Goal: Find specific page/section: Find specific page/section

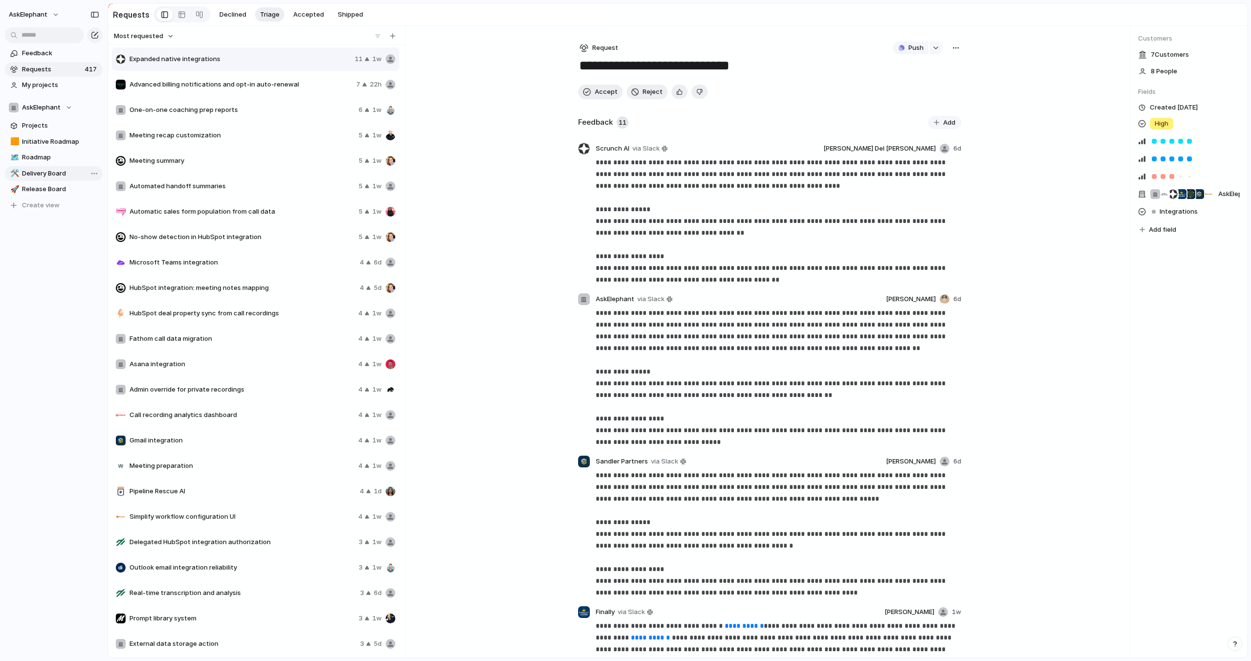
click at [42, 174] on span "Delivery Board" at bounding box center [60, 174] width 77 height 10
click at [39, 188] on span "Release Board" at bounding box center [60, 189] width 77 height 10
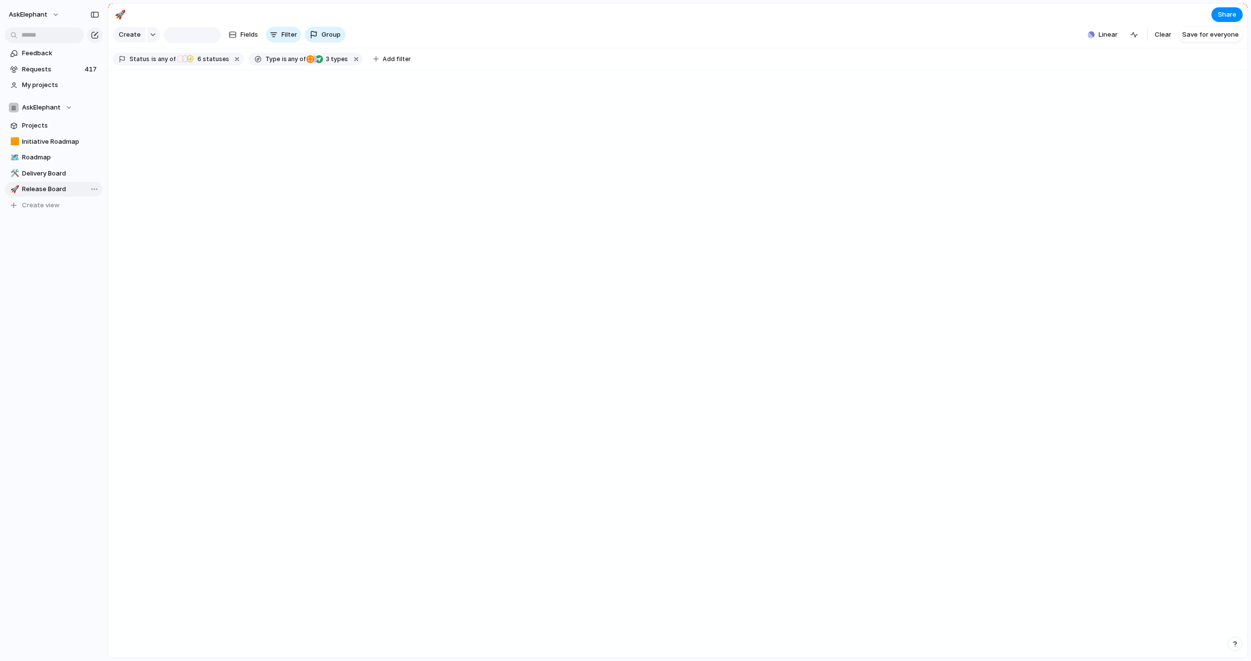
click at [43, 191] on span "Release Board" at bounding box center [60, 189] width 77 height 10
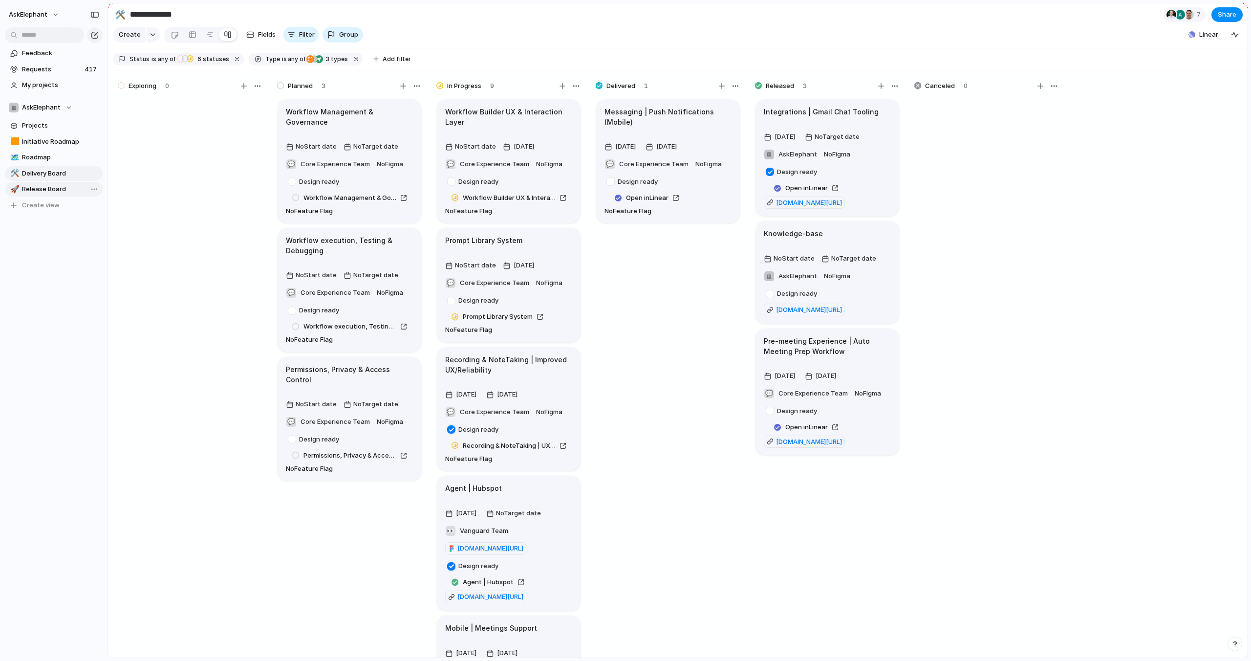
click at [42, 189] on span "Release Board" at bounding box center [60, 189] width 77 height 10
type input "**********"
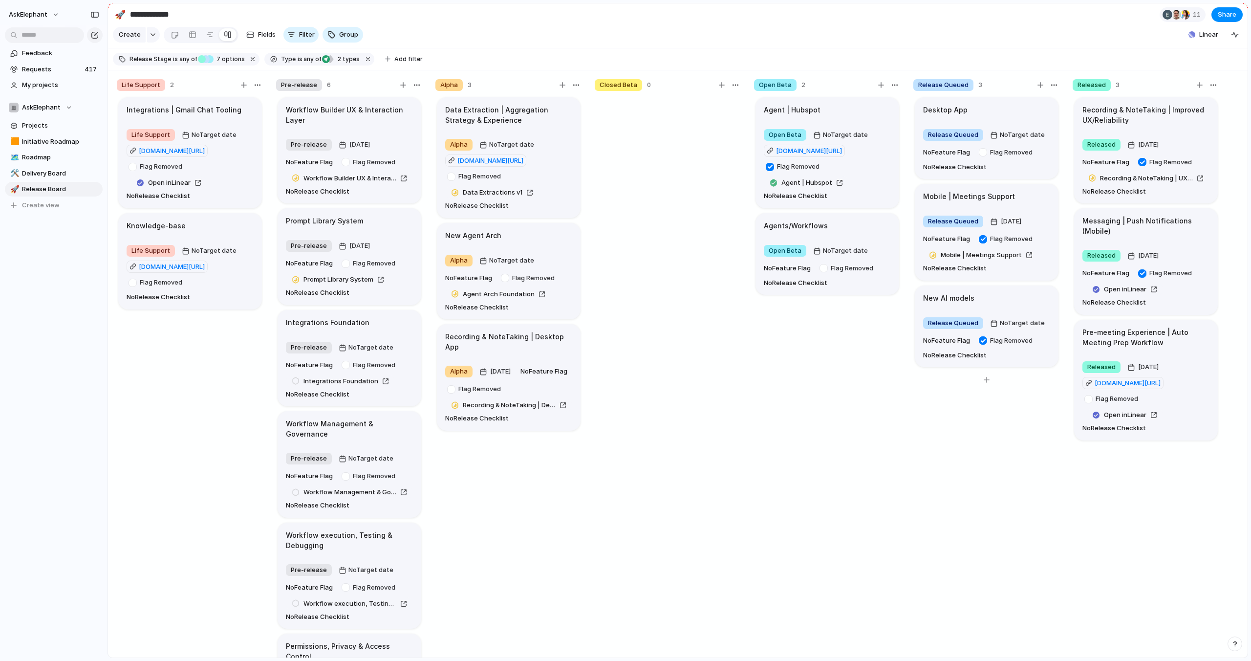
click at [989, 112] on div "Desktop App" at bounding box center [986, 110] width 127 height 11
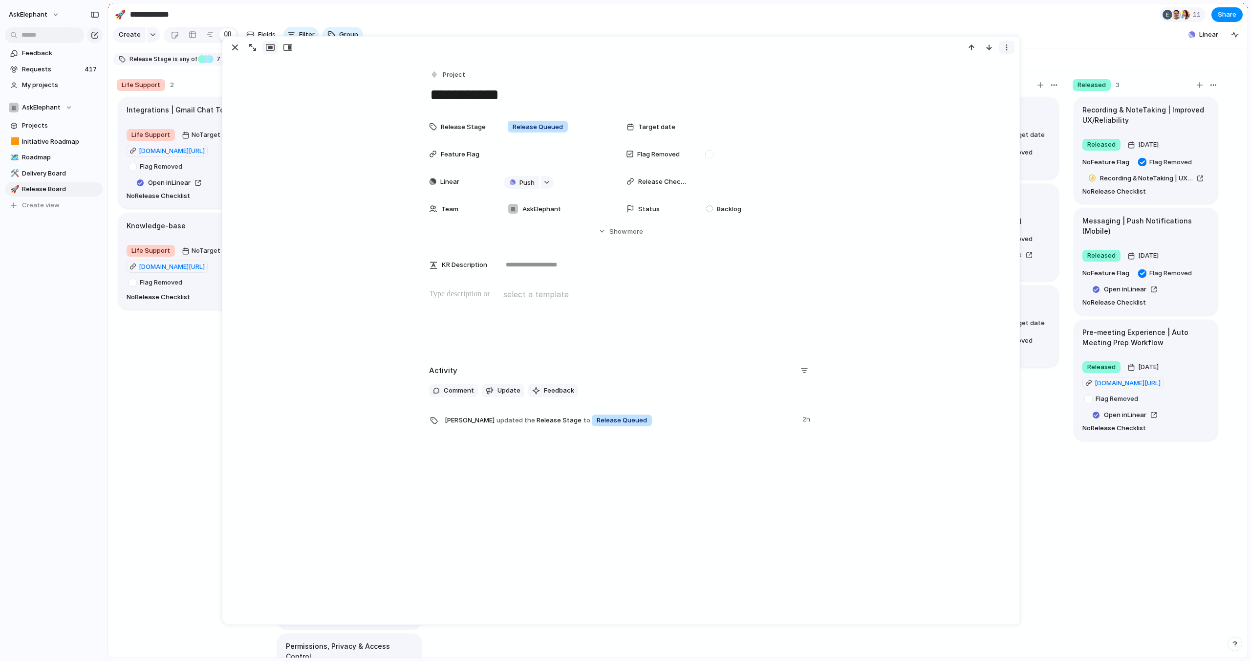
click at [1005, 47] on div "button" at bounding box center [1007, 47] width 8 height 8
click at [775, 85] on div "Mark as duplicate Delete" at bounding box center [625, 330] width 1251 height 661
click at [547, 183] on div "button" at bounding box center [546, 182] width 7 height 4
drag, startPoint x: 371, startPoint y: 258, endPoint x: 473, endPoint y: 201, distance: 116.4
click at [371, 257] on div "Projects Issues Customer Workflow Requests - Q3 2025 Workflow Maintenance & Fix…" at bounding box center [625, 330] width 1251 height 661
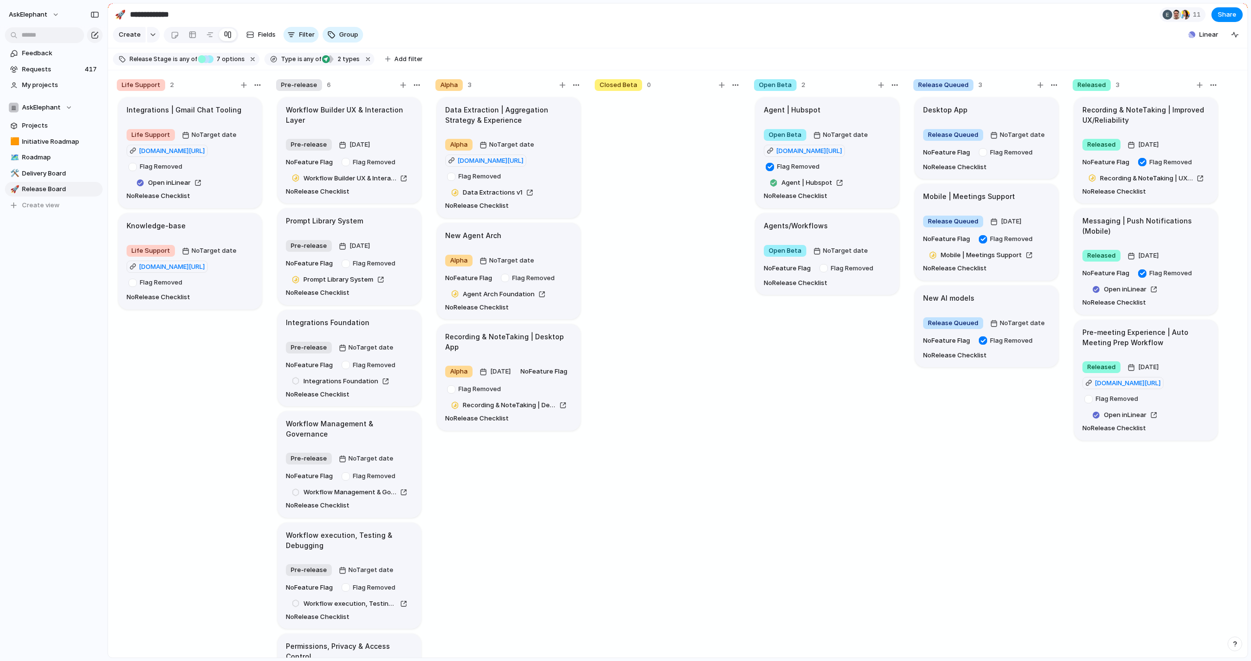
click at [470, 13] on section "**********" at bounding box center [678, 14] width 1140 height 22
click at [999, 104] on article "Desktop App Release Queued No Target date No Feature Flag Flag Removed No Relea…" at bounding box center [987, 138] width 144 height 82
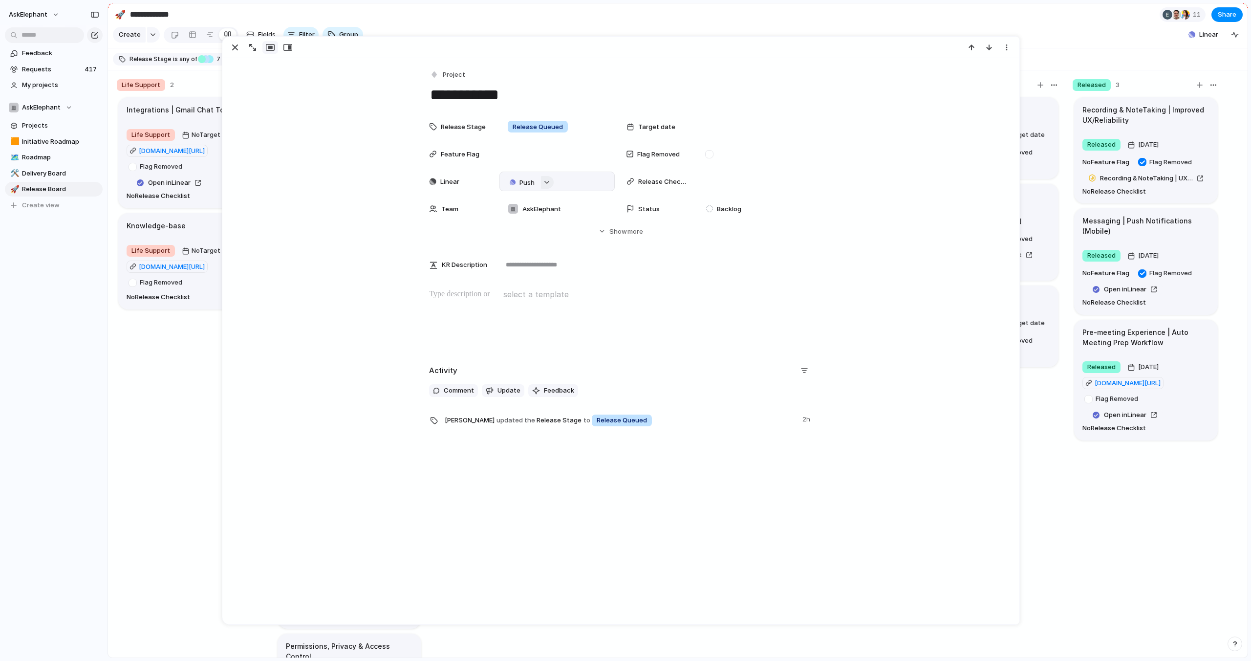
click at [545, 181] on div "button" at bounding box center [546, 182] width 7 height 4
click at [589, 224] on span "Issues" at bounding box center [589, 221] width 20 height 10
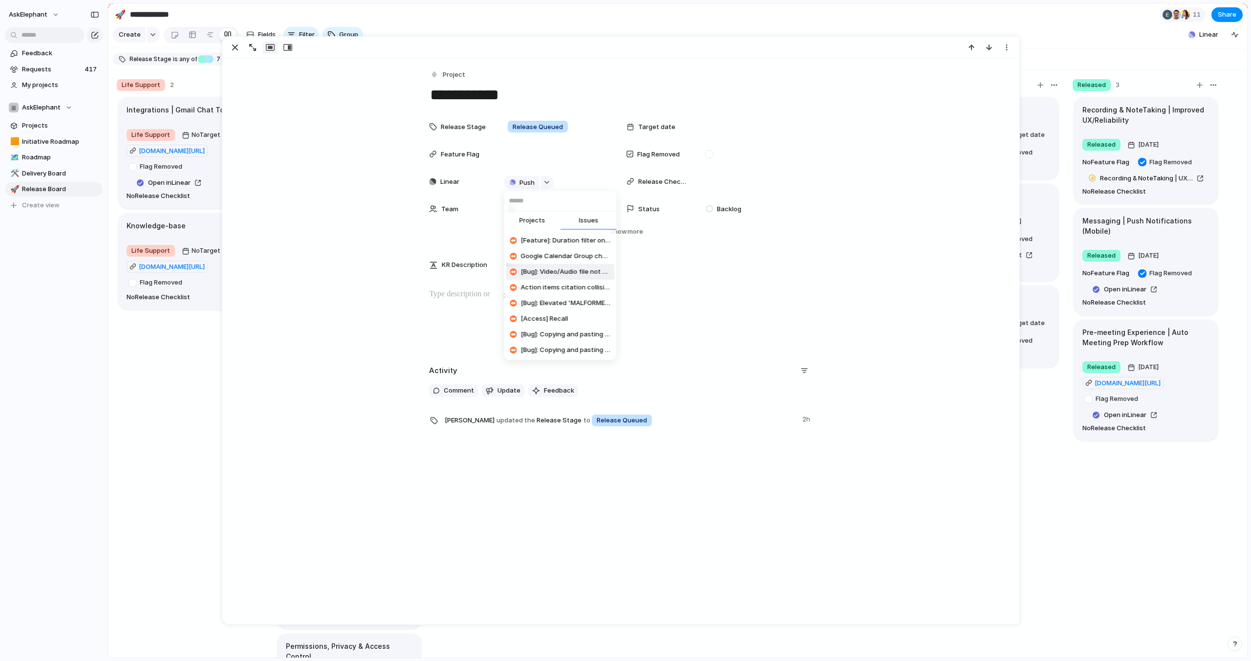
click at [535, 202] on input "text" at bounding box center [560, 201] width 112 height 20
type input "*******"
click at [540, 272] on span "Desktop app POC" at bounding box center [548, 272] width 54 height 10
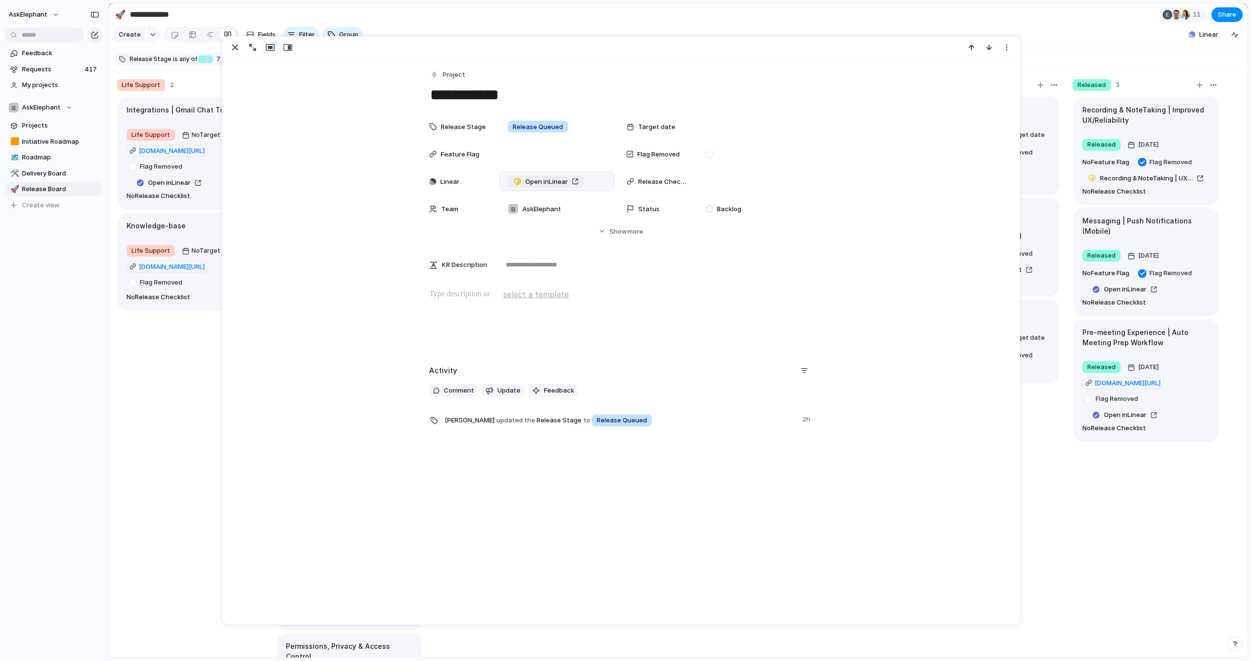
click at [568, 181] on span "Open in Linear" at bounding box center [546, 182] width 43 height 10
click at [788, 34] on section "Create Fields Filter Group Zoom Linear" at bounding box center [678, 36] width 1140 height 23
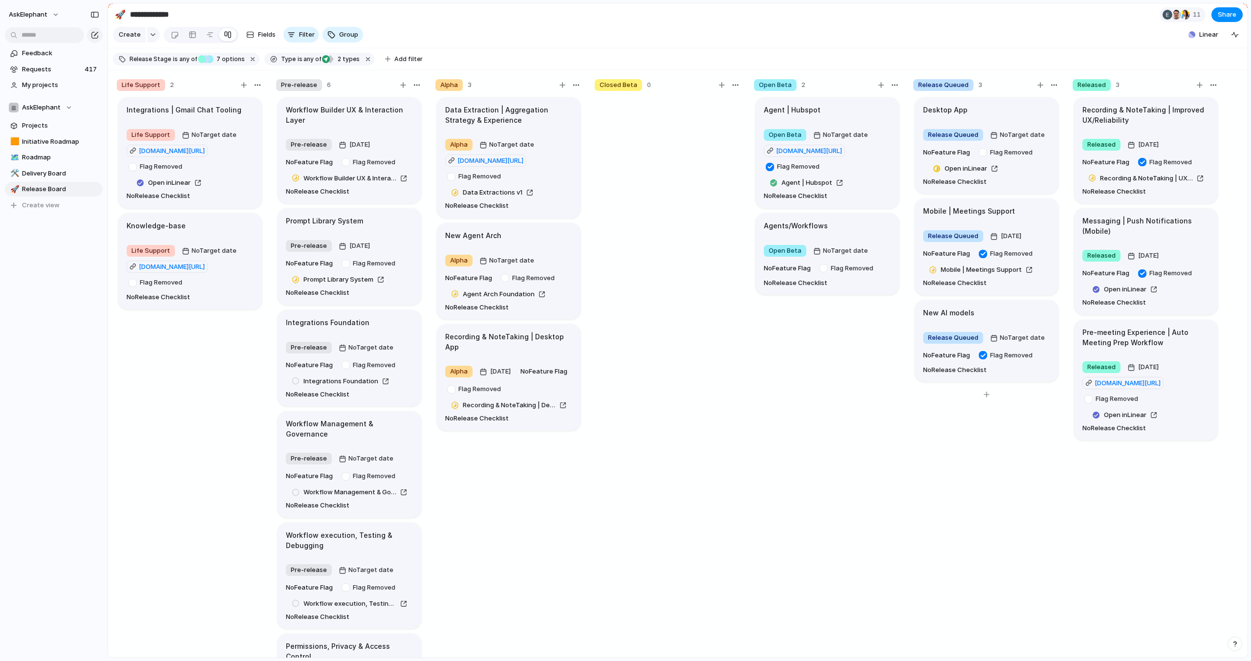
click at [990, 312] on div "New AI models" at bounding box center [986, 312] width 127 height 11
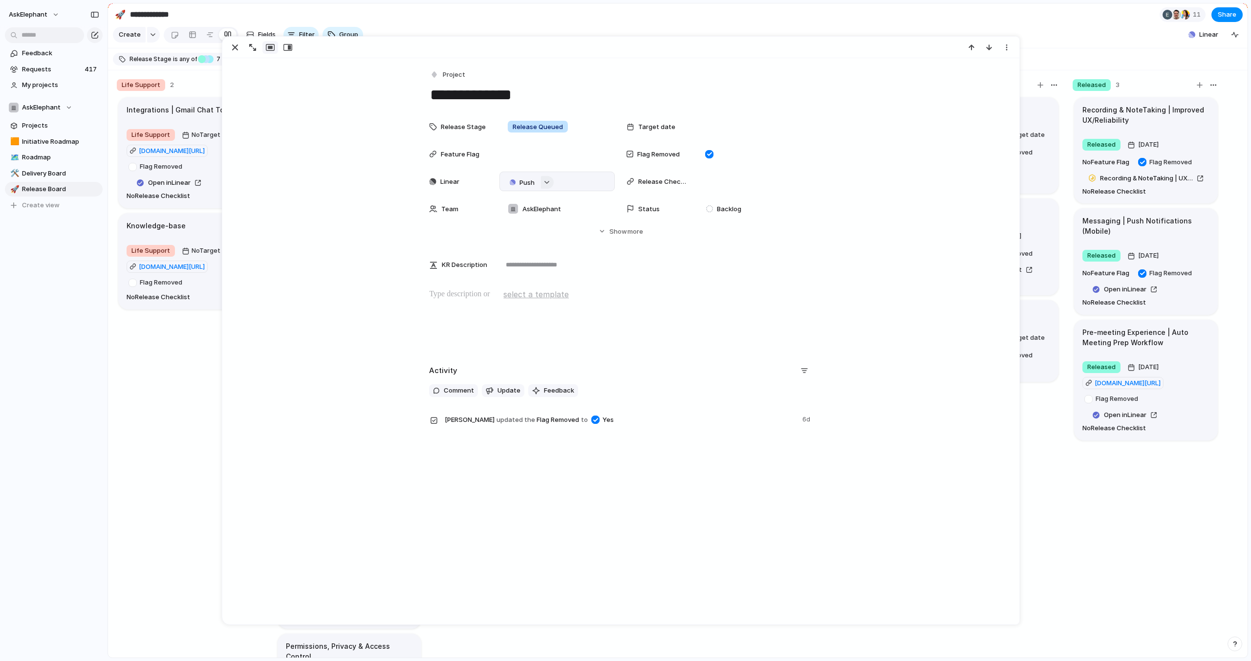
click at [546, 182] on div "button" at bounding box center [546, 182] width 7 height 4
type input "*"
click at [587, 221] on span "Issues" at bounding box center [589, 221] width 20 height 10
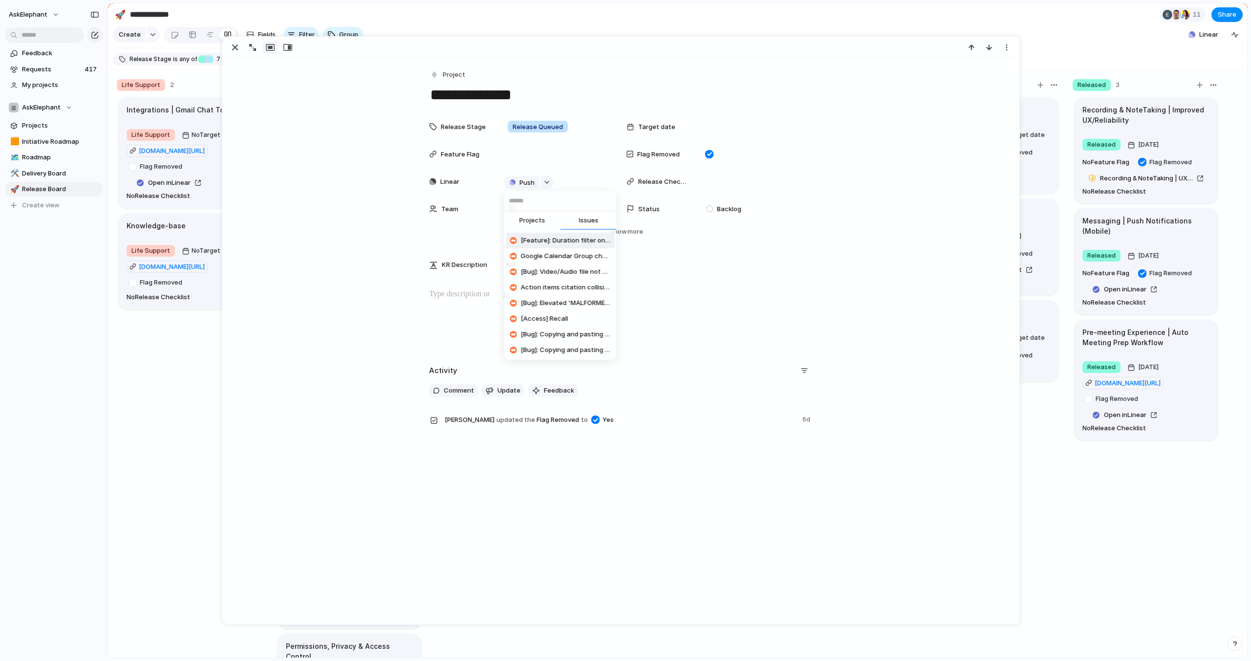
click at [547, 203] on input "text" at bounding box center [560, 201] width 112 height 20
type input "*"
click at [697, 19] on div "Projects Issues [Feature]: Duration filter on search past meetings Google Calen…" at bounding box center [625, 330] width 1251 height 661
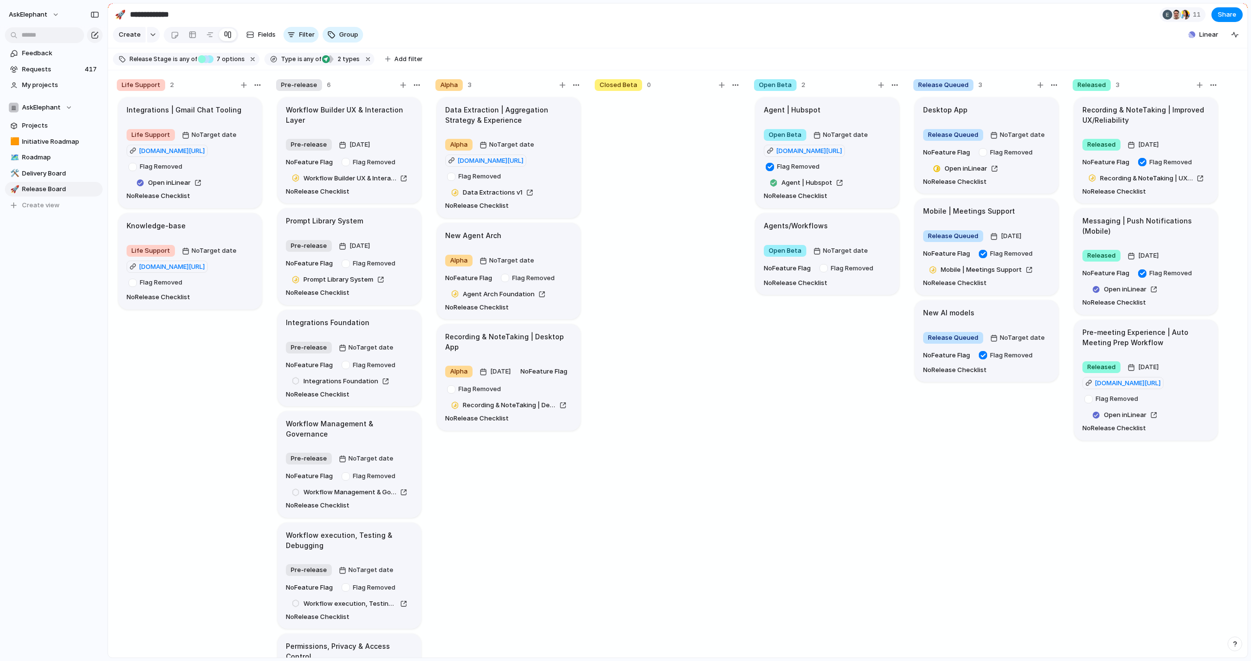
click at [691, 22] on section "**********" at bounding box center [678, 14] width 1140 height 22
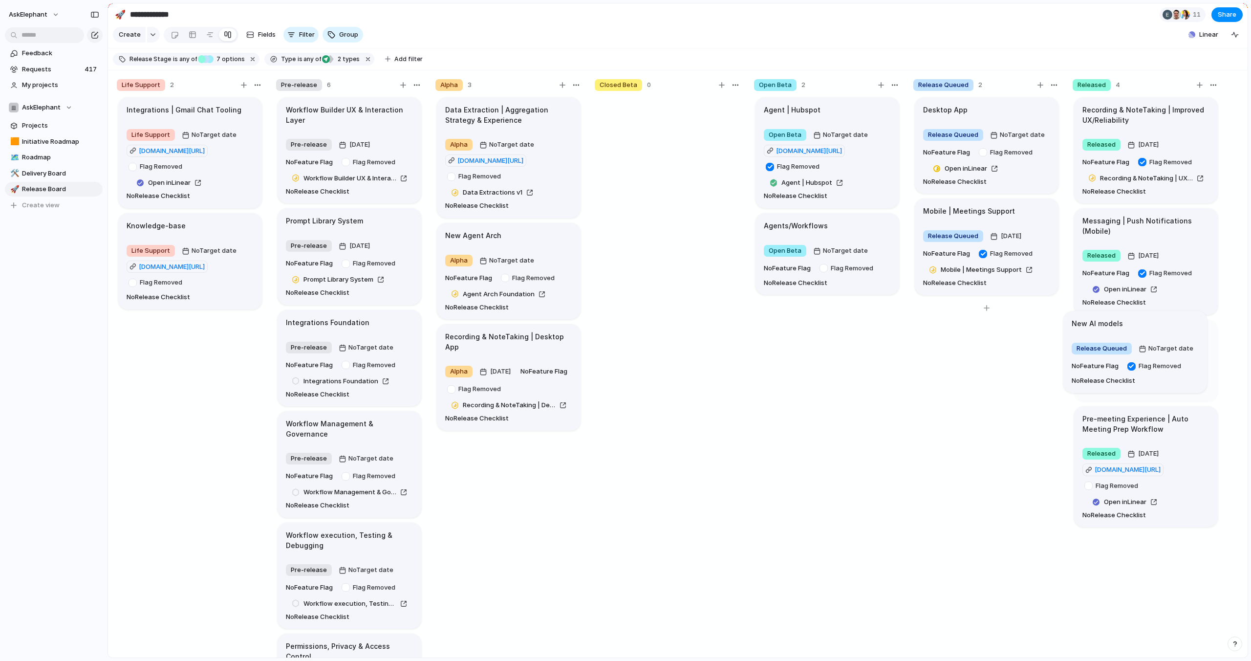
drag, startPoint x: 996, startPoint y: 319, endPoint x: 1148, endPoint y: 331, distance: 152.0
click at [1026, 108] on div "Desktop App" at bounding box center [986, 110] width 127 height 11
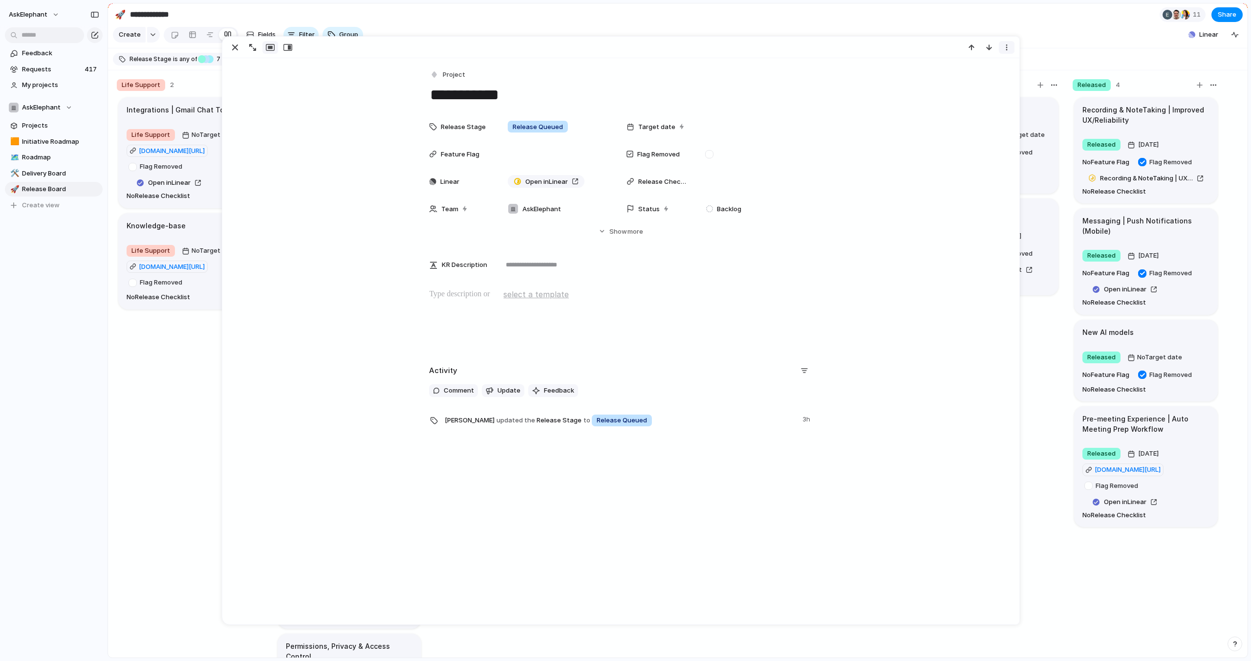
click at [1013, 43] on button "button" at bounding box center [1007, 47] width 16 height 13
click at [982, 85] on li "Delete" at bounding box center [976, 84] width 73 height 16
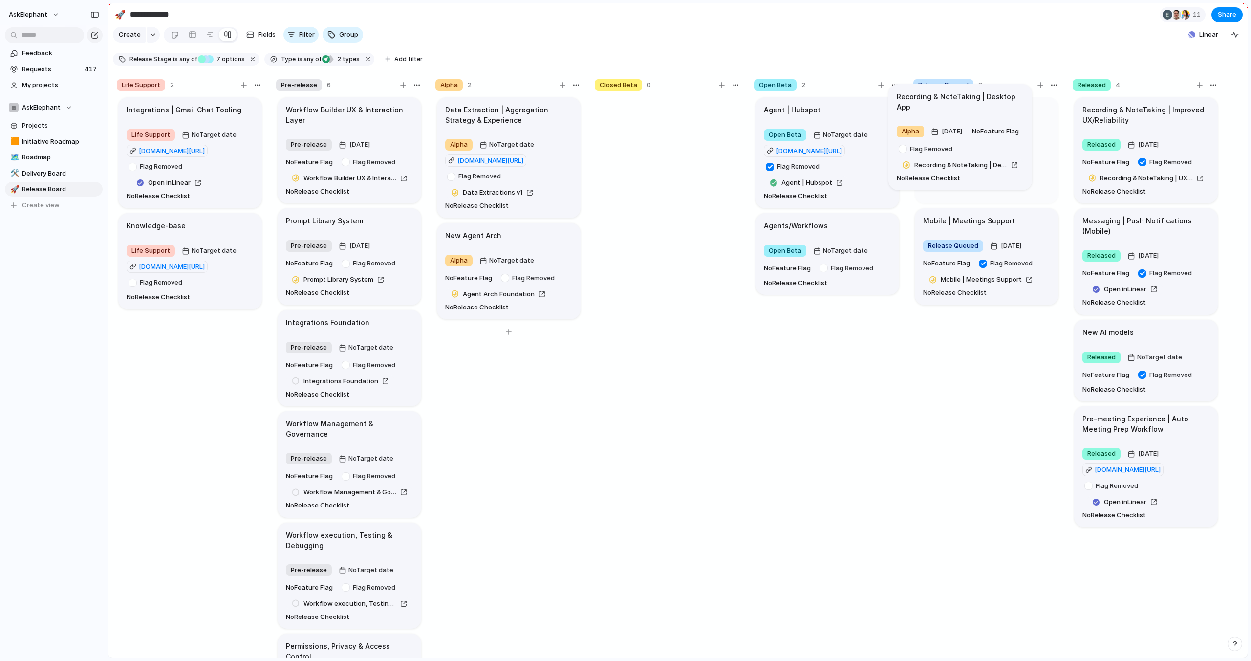
drag, startPoint x: 511, startPoint y: 350, endPoint x: 966, endPoint y: 113, distance: 513.0
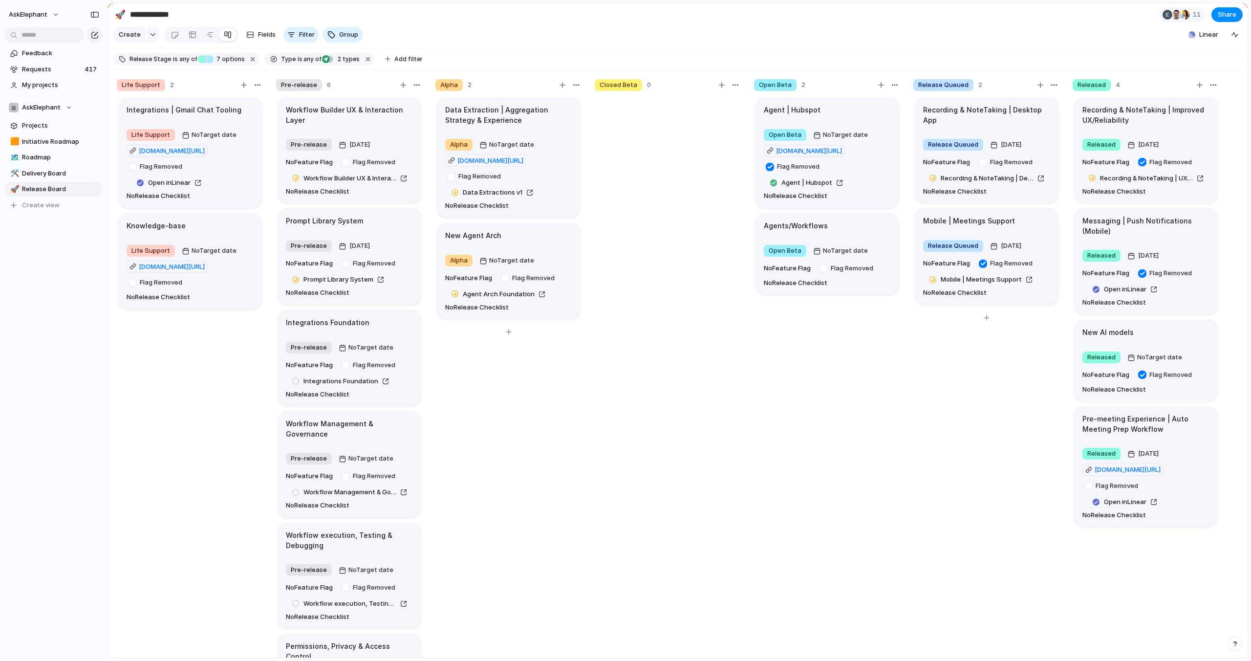
click at [1015, 118] on article "Recording & NoteTaking | Desktop App Release Queued [DATE] No Feature Flag Flag…" at bounding box center [987, 150] width 144 height 107
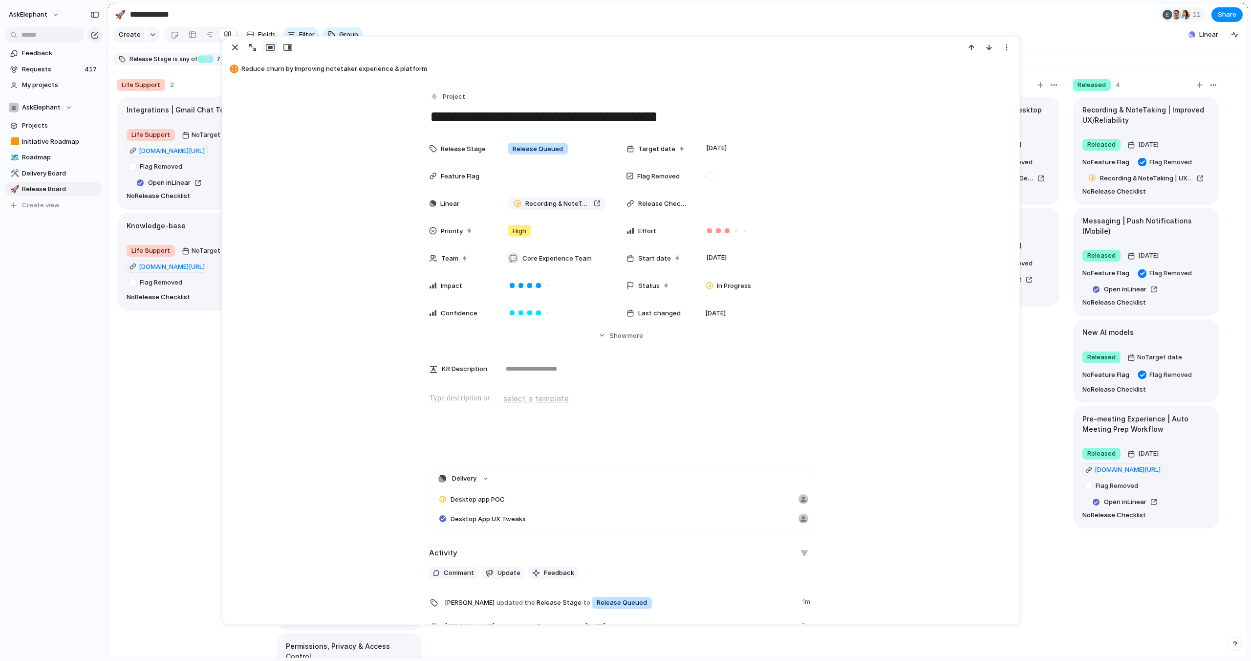
click at [531, 19] on section "**********" at bounding box center [678, 14] width 1140 height 22
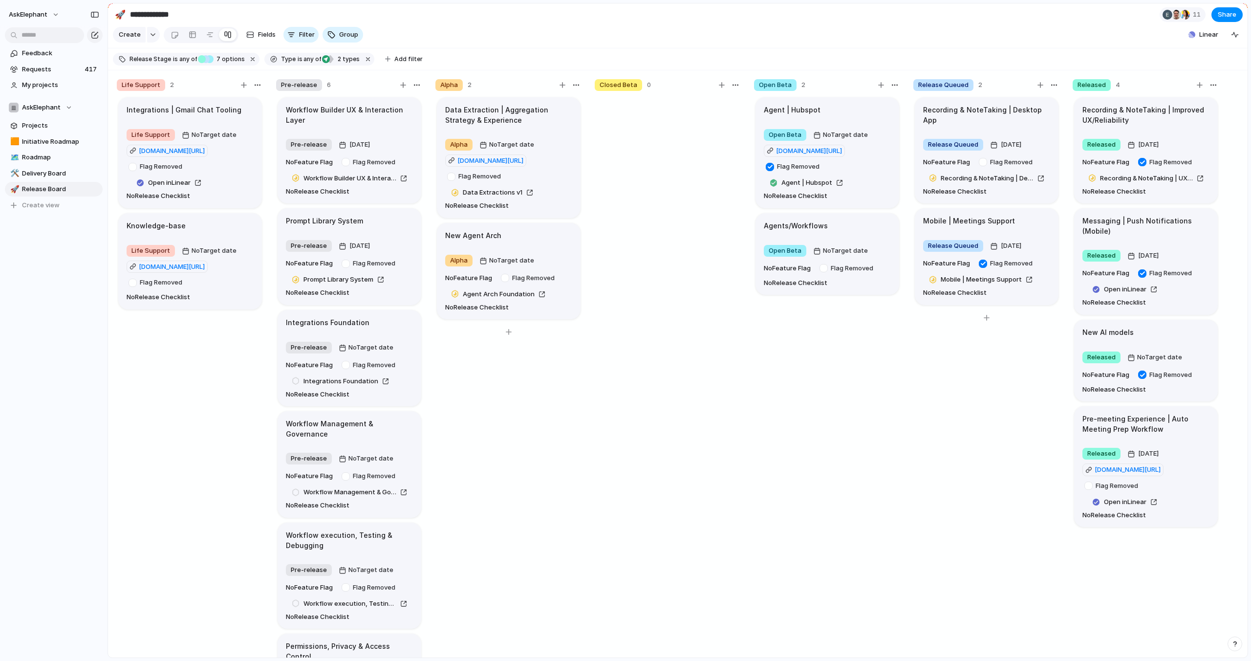
click at [941, 220] on article "Mobile | Meetings Support Release Queued [DATE] No Feature Flag Flag Removed Mo…" at bounding box center [987, 256] width 144 height 97
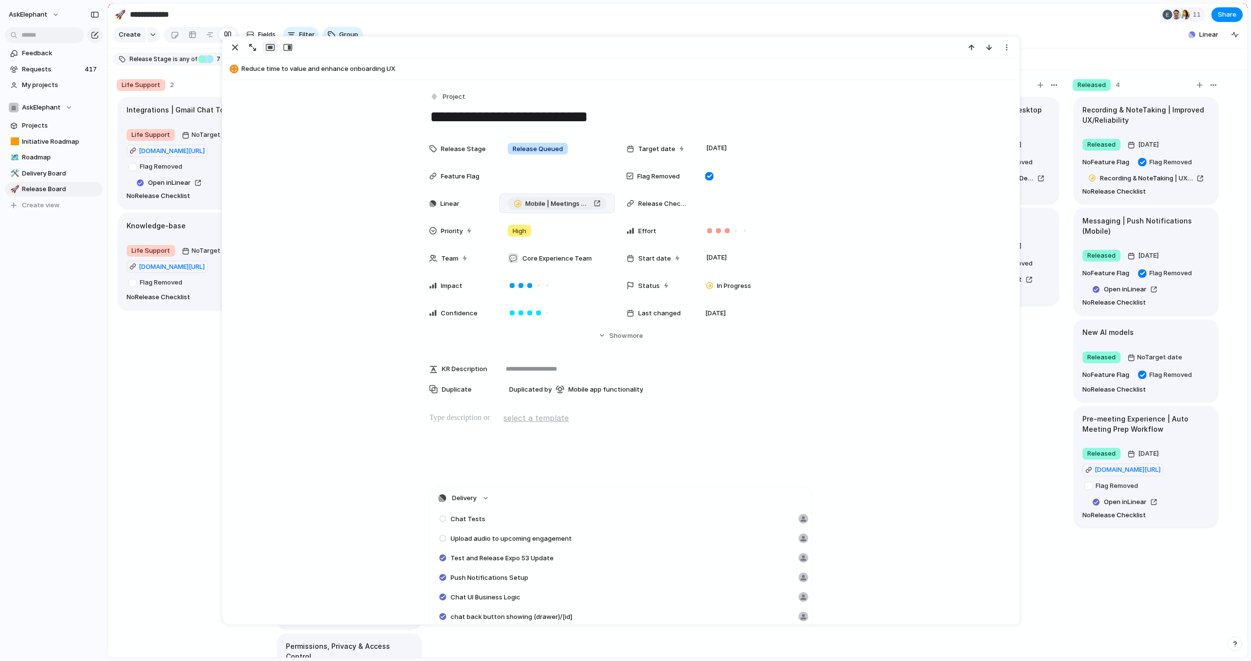
click at [554, 208] on span "Mobile | Meetings Support" at bounding box center [557, 204] width 65 height 10
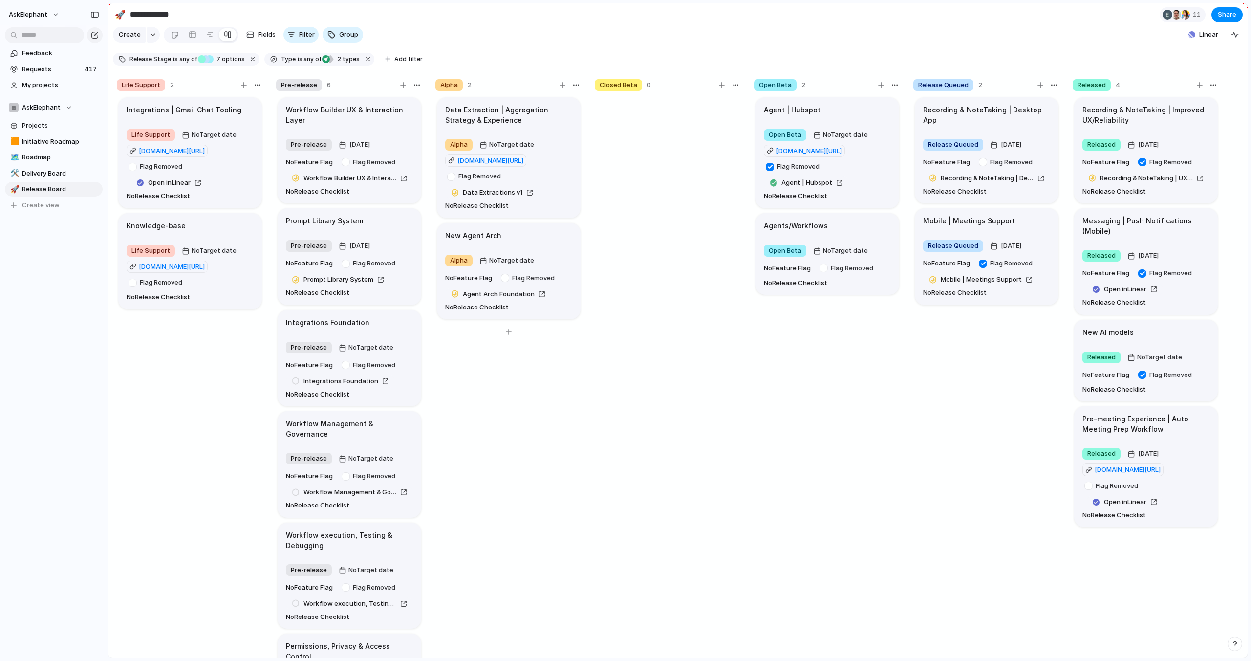
click at [581, 32] on section "Create Fields Filter Group Zoom Linear" at bounding box center [678, 36] width 1140 height 23
click at [45, 68] on span "Requests" at bounding box center [52, 70] width 60 height 10
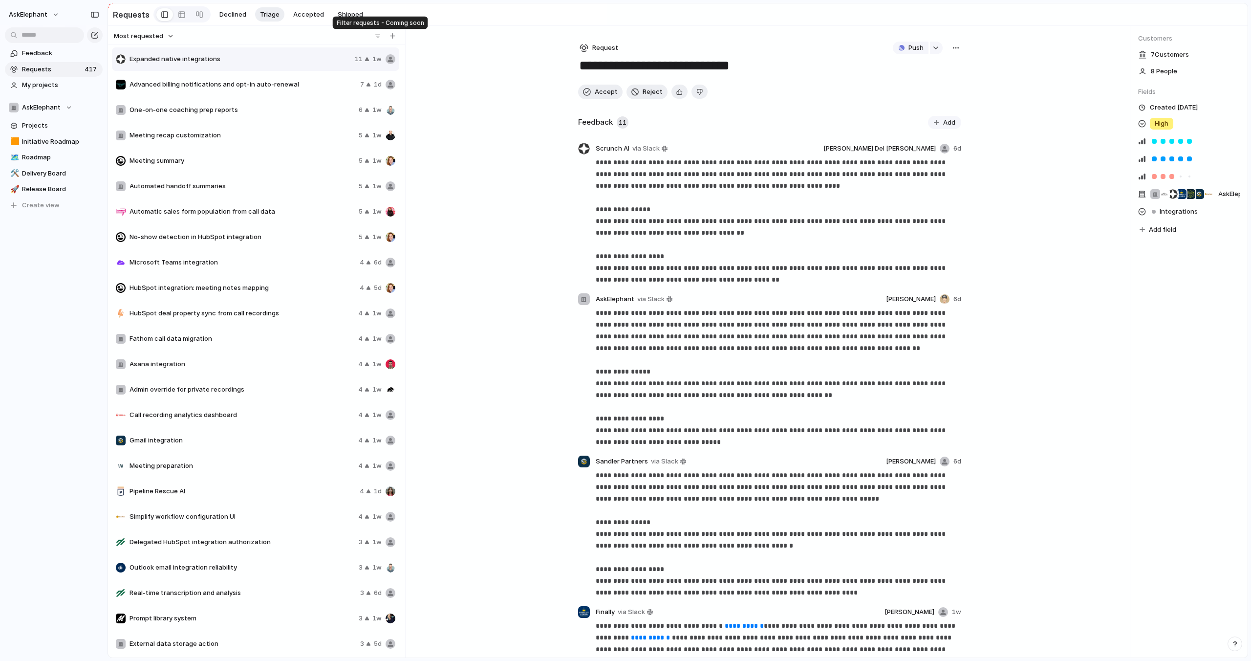
click at [379, 35] on div at bounding box center [378, 36] width 10 height 10
click at [178, 14] on div at bounding box center [182, 15] width 8 height 16
